Goal: Answer question/provide support: Share knowledge or assist other users

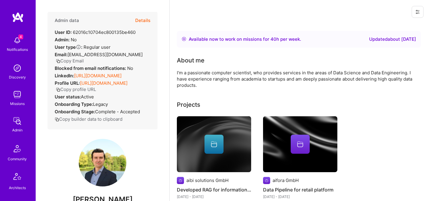
click at [144, 19] on button "Details" at bounding box center [142, 20] width 15 height 17
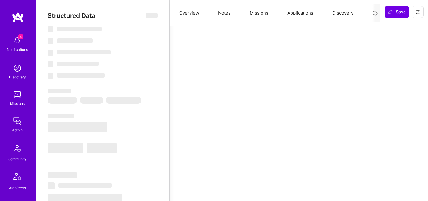
click at [369, 12] on button "Evaluation" at bounding box center [383, 13] width 41 height 26
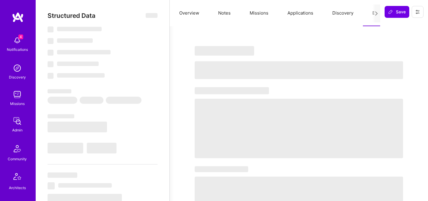
select select "Right Now"
select select "4"
select select "7"
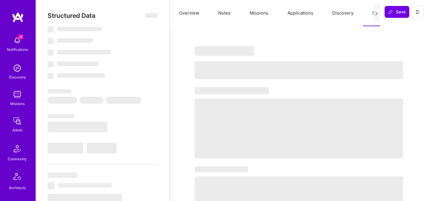
select select "DE"
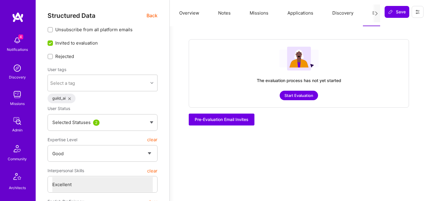
click at [148, 16] on span "Back" at bounding box center [151, 15] width 11 height 7
click at [152, 16] on span "Back" at bounding box center [151, 15] width 11 height 7
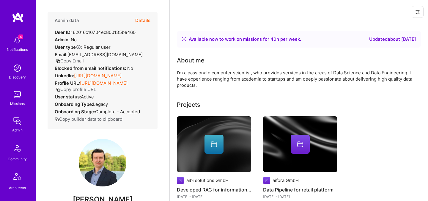
click at [143, 25] on button "Details" at bounding box center [142, 20] width 15 height 17
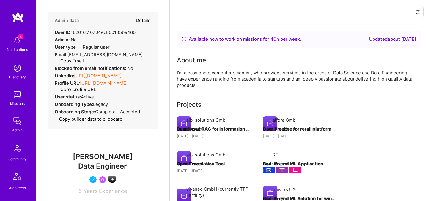
type textarea "x"
select select "4"
select select "7"
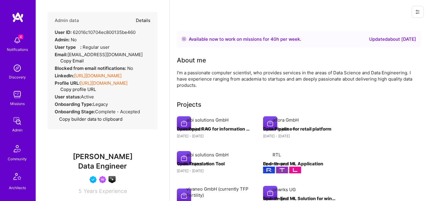
select select "DE"
select select "Right Now"
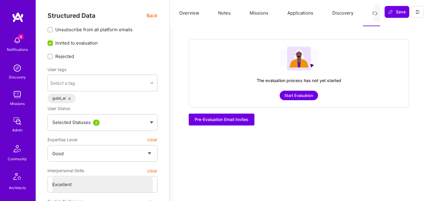
drag, startPoint x: 179, startPoint y: 16, endPoint x: 220, endPoint y: 11, distance: 40.9
click at [179, 16] on button "Overview" at bounding box center [189, 13] width 39 height 26
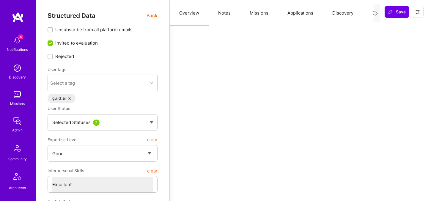
click at [226, 11] on button "Notes" at bounding box center [224, 13] width 31 height 26
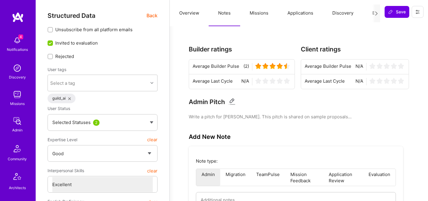
click at [152, 18] on span "Back" at bounding box center [151, 15] width 11 height 7
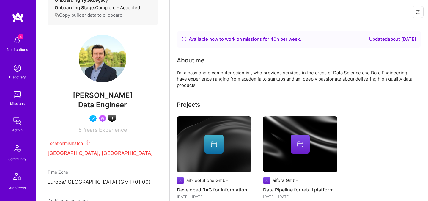
scroll to position [116, 0]
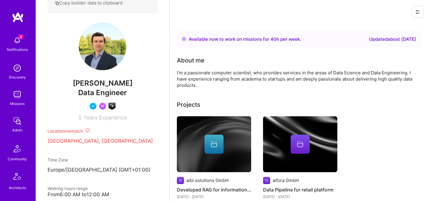
click at [85, 97] on span "Data Engineer" at bounding box center [102, 92] width 49 height 9
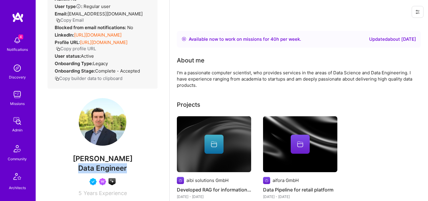
scroll to position [0, 0]
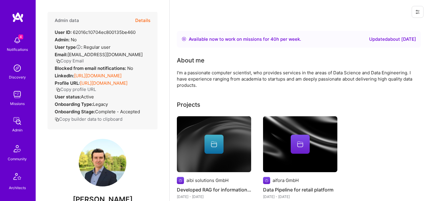
click at [143, 20] on button "Details" at bounding box center [142, 20] width 15 height 17
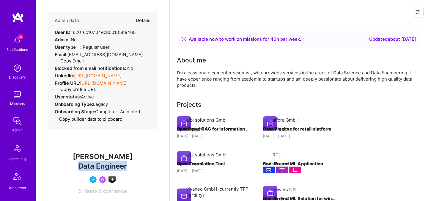
type textarea "x"
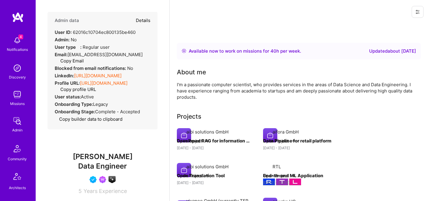
select select "4"
select select "7"
select select "DE"
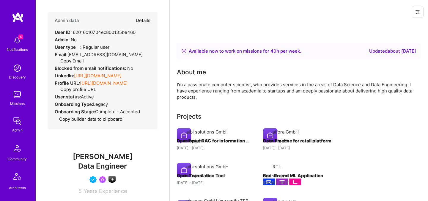
select select "Right Now"
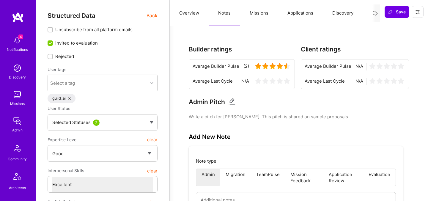
click at [367, 17] on button "Evaluation" at bounding box center [383, 13] width 41 height 26
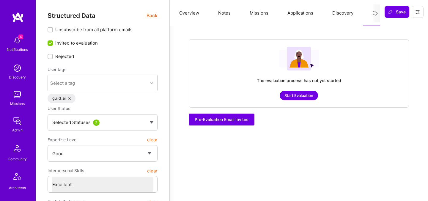
click at [152, 17] on span "Back" at bounding box center [151, 15] width 11 height 7
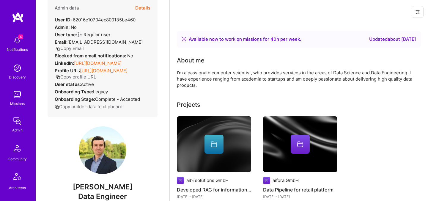
scroll to position [12, 0]
click at [112, 61] on link "[URL][DOMAIN_NAME]" at bounding box center [98, 64] width 48 height 6
